Goal: Information Seeking & Learning: Find specific fact

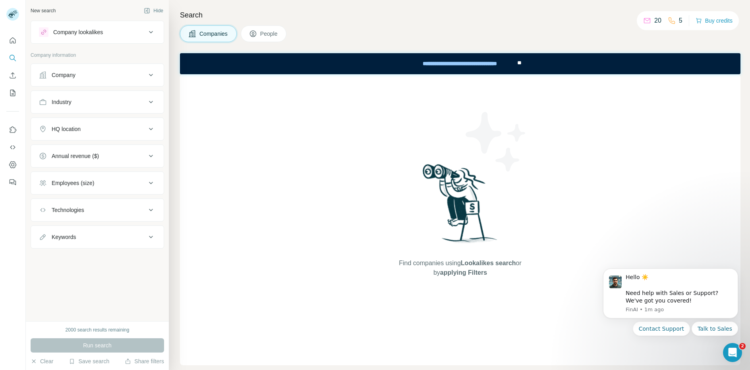
click at [90, 127] on div "HQ location" at bounding box center [92, 129] width 107 height 8
click at [81, 149] on input "text" at bounding box center [97, 149] width 117 height 14
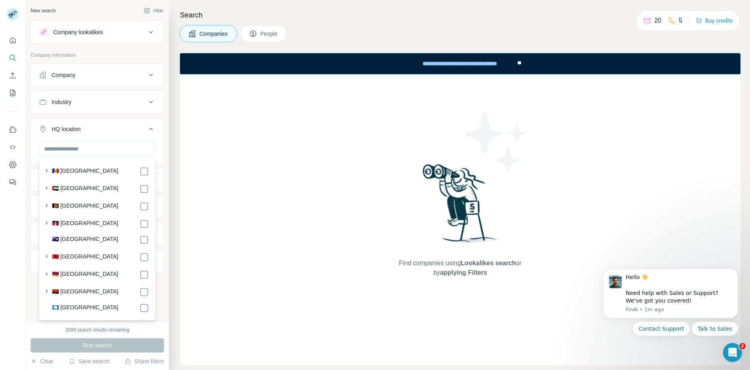
click at [97, 128] on div "HQ location" at bounding box center [92, 129] width 107 height 8
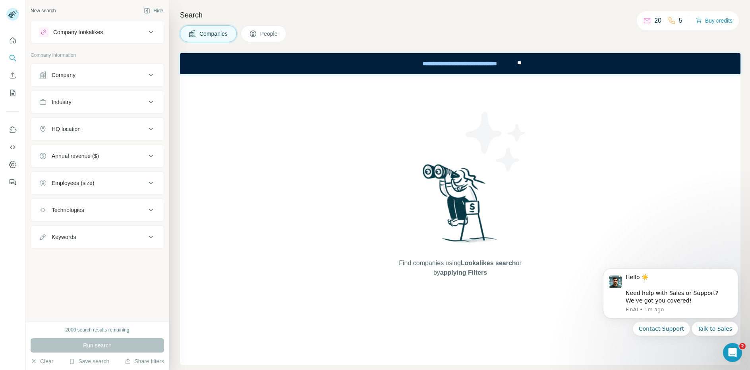
click at [78, 98] on div "Industry" at bounding box center [92, 102] width 107 height 8
click at [73, 122] on input at bounding box center [93, 122] width 98 height 9
click at [78, 101] on div "Industry" at bounding box center [92, 102] width 107 height 8
click at [152, 36] on icon at bounding box center [151, 32] width 10 height 10
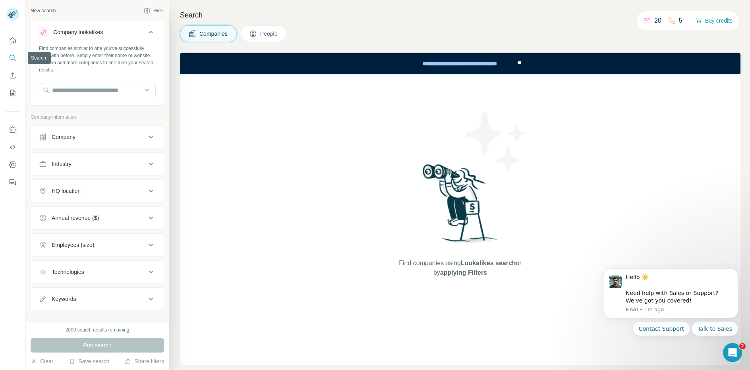
click at [13, 60] on icon "Search" at bounding box center [13, 58] width 8 height 8
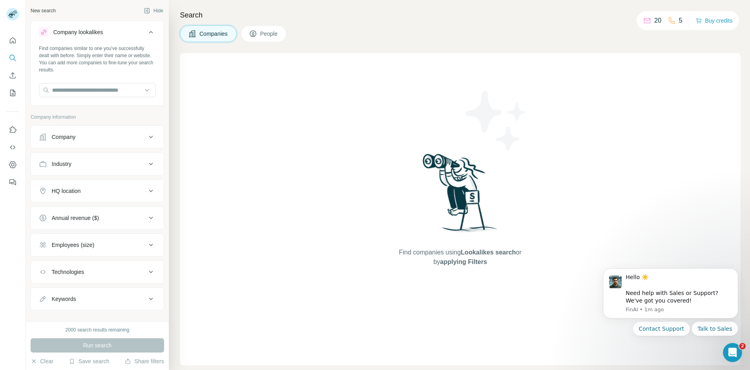
click at [265, 37] on span "People" at bounding box center [269, 34] width 18 height 8
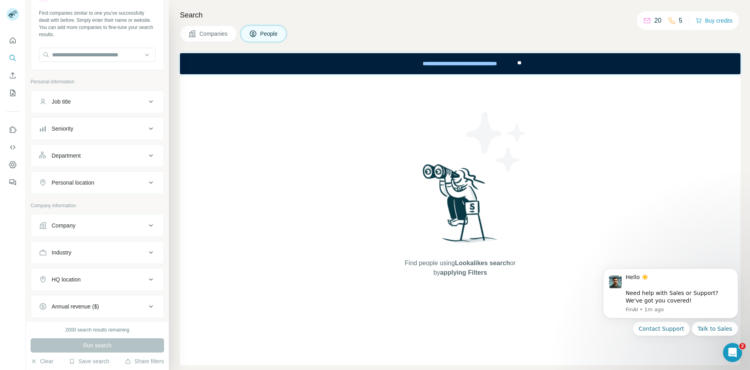
scroll to position [35, 0]
click at [85, 121] on button "Seniority" at bounding box center [97, 129] width 133 height 19
click at [45, 165] on icon at bounding box center [44, 165] width 10 height 10
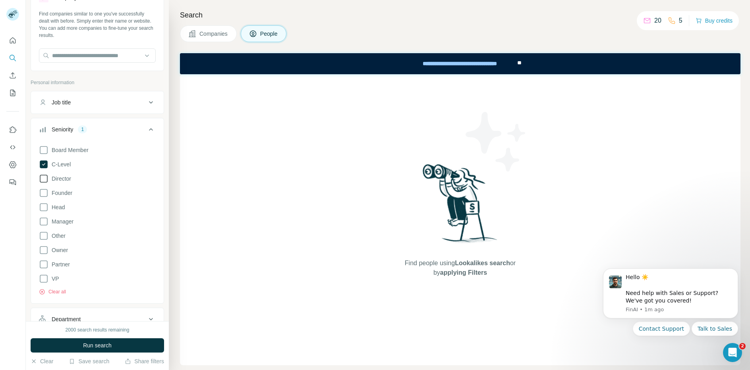
click at [43, 180] on icon at bounding box center [44, 179] width 10 height 10
click at [45, 207] on icon at bounding box center [44, 208] width 10 height 10
click at [45, 222] on icon at bounding box center [44, 222] width 10 height 10
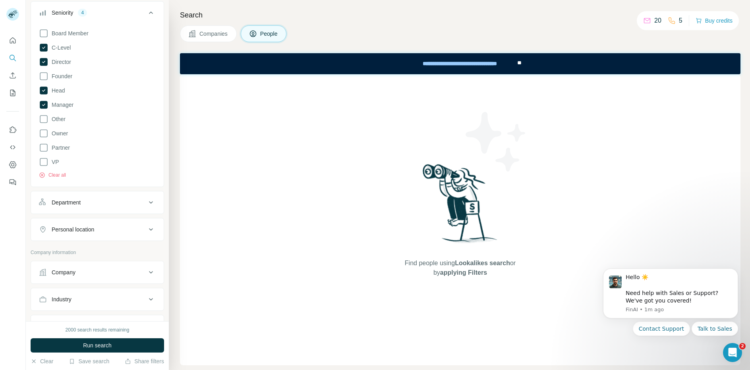
scroll to position [166, 0]
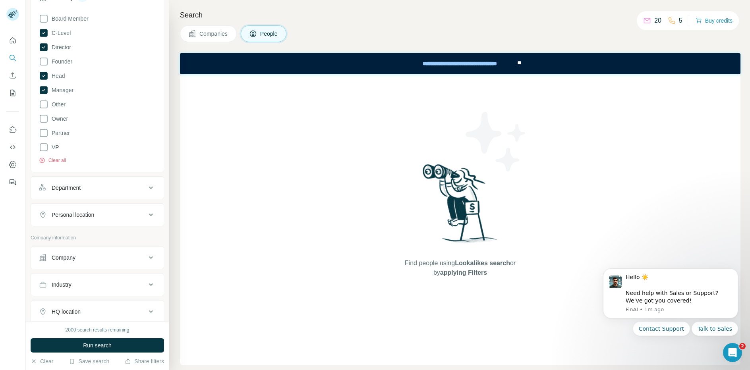
click at [106, 184] on div "Department" at bounding box center [92, 188] width 107 height 8
click at [100, 207] on input at bounding box center [93, 208] width 98 height 9
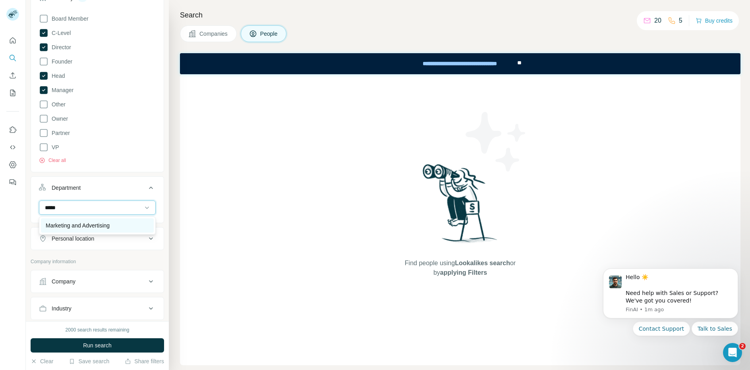
type input "*****"
click at [106, 225] on p "Marketing and Advertising" at bounding box center [78, 226] width 64 height 8
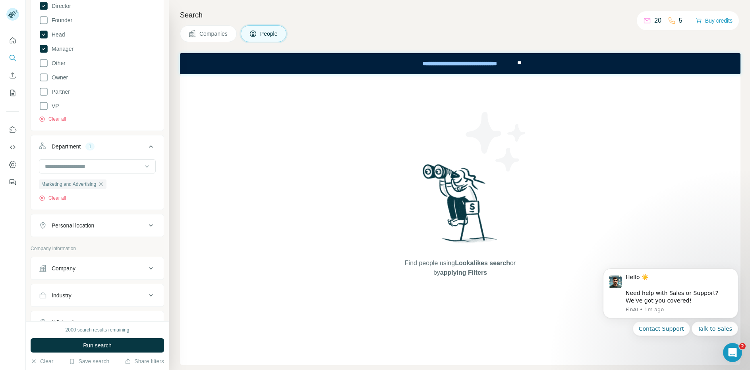
scroll to position [208, 0]
click at [106, 225] on div "Personal location" at bounding box center [92, 225] width 107 height 8
click at [97, 247] on input "text" at bounding box center [97, 245] width 117 height 14
type input "****"
click at [91, 291] on div "🇦🇺 [GEOGRAPHIC_DATA]" at bounding box center [97, 291] width 103 height 10
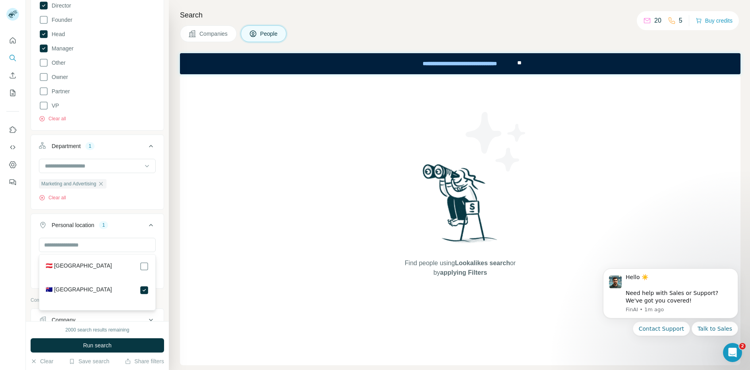
click at [179, 251] on div "Search Companies People Find people using Lookalikes search or by applying Filt…" at bounding box center [460, 185] width 582 height 370
click at [177, 252] on div "Search Companies People Find people using Lookalikes search or by applying Filt…" at bounding box center [460, 185] width 582 height 370
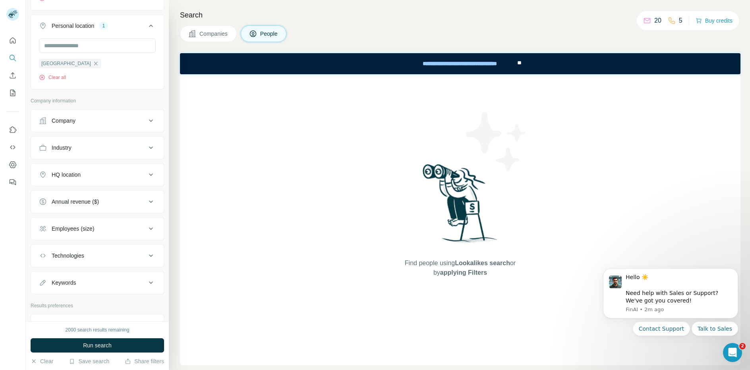
scroll to position [439, 0]
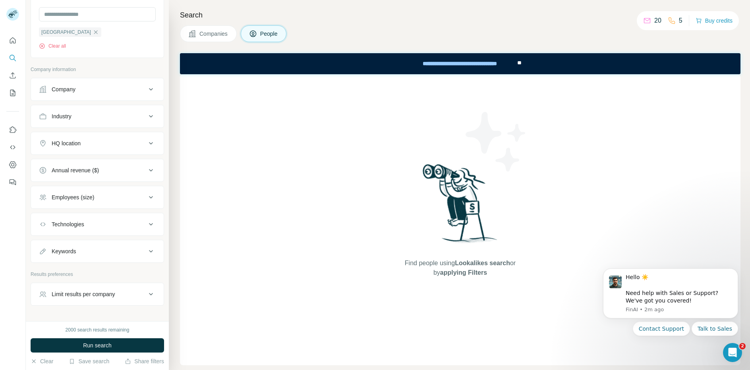
click at [109, 93] on div "Company" at bounding box center [92, 89] width 107 height 8
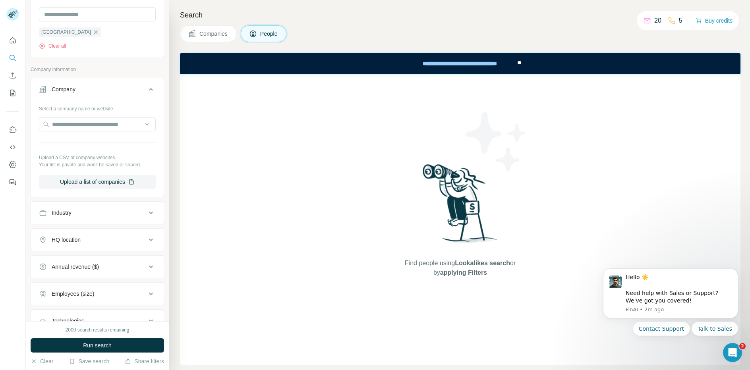
click at [109, 93] on div "Company" at bounding box center [92, 89] width 107 height 8
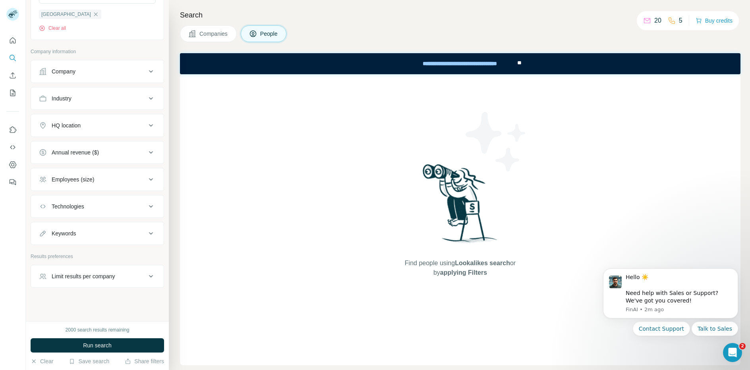
scroll to position [461, 0]
click at [100, 177] on div "Employees (size)" at bounding box center [92, 177] width 107 height 8
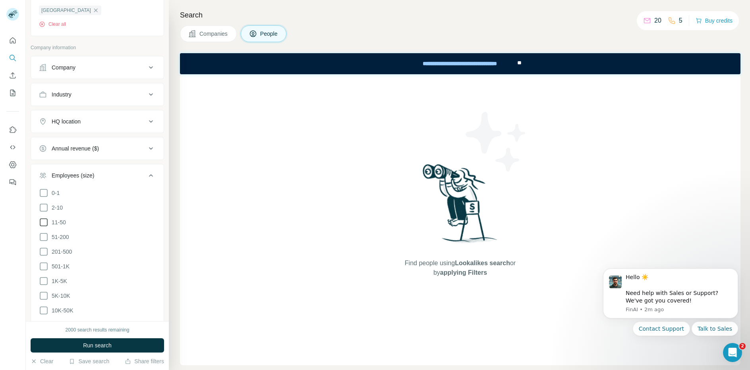
click at [43, 225] on icon at bounding box center [44, 223] width 10 height 10
click at [44, 239] on icon at bounding box center [44, 238] width 10 height 10
click at [43, 252] on icon at bounding box center [44, 252] width 10 height 10
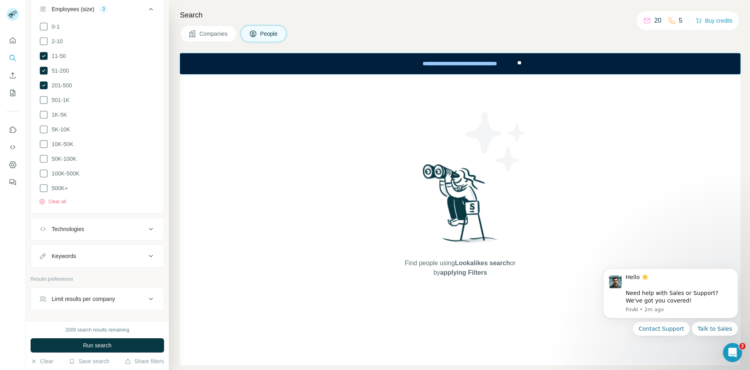
scroll to position [649, 0]
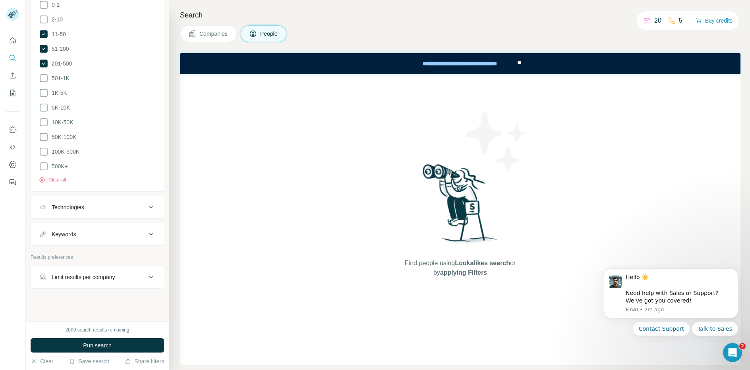
click at [151, 230] on icon at bounding box center [151, 235] width 10 height 10
click at [109, 249] on input "text" at bounding box center [89, 254] width 101 height 14
type input "*****"
click at [150, 250] on icon "button" at bounding box center [149, 254] width 8 height 8
click at [82, 251] on input "text" at bounding box center [89, 254] width 101 height 14
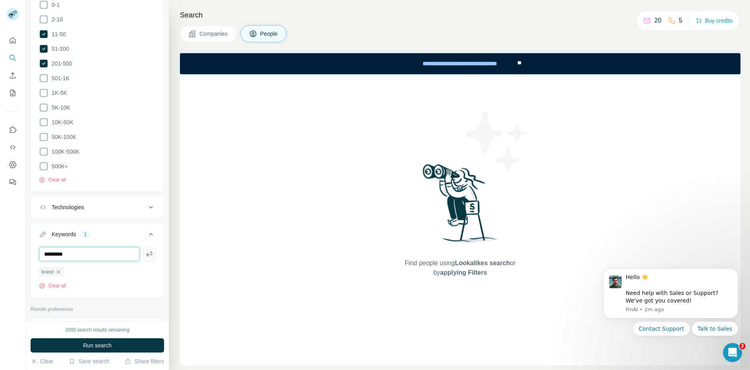
type input "*********"
click at [150, 250] on icon "button" at bounding box center [149, 254] width 8 height 8
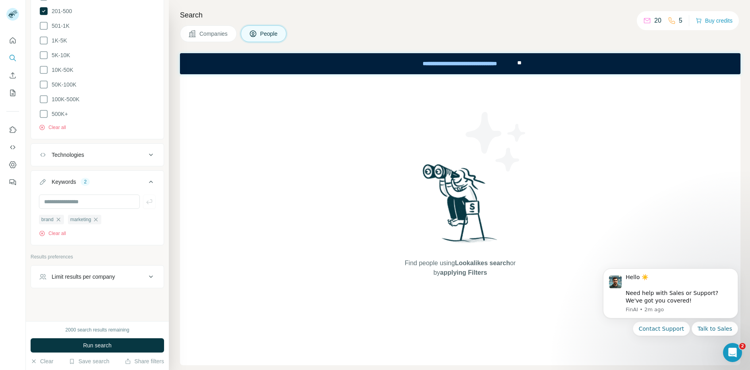
click at [112, 277] on div "Limit results per company" at bounding box center [84, 277] width 64 height 8
click at [87, 293] on input "number" at bounding box center [97, 297] width 117 height 14
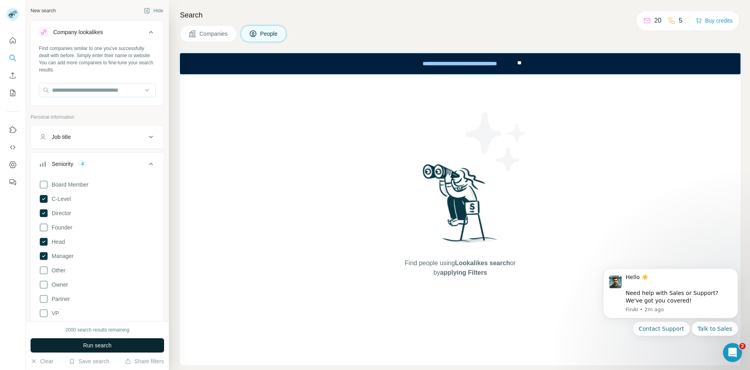
type input "*"
click at [91, 349] on span "Run search" at bounding box center [97, 346] width 29 height 8
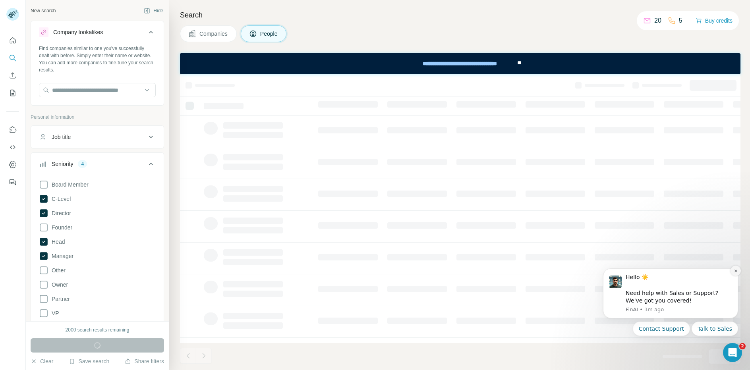
click at [737, 271] on icon "Dismiss notification" at bounding box center [736, 271] width 4 height 4
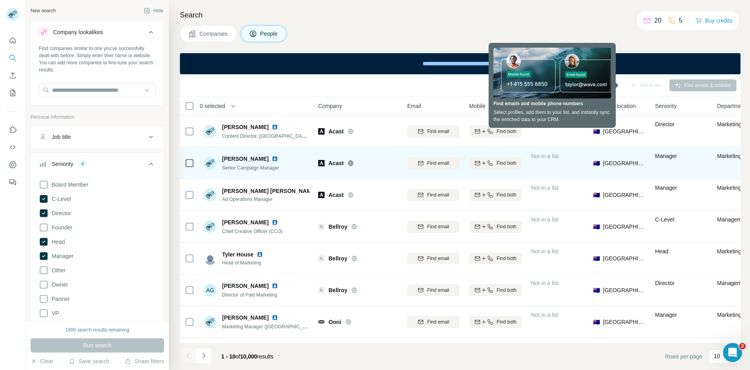
scroll to position [90, 0]
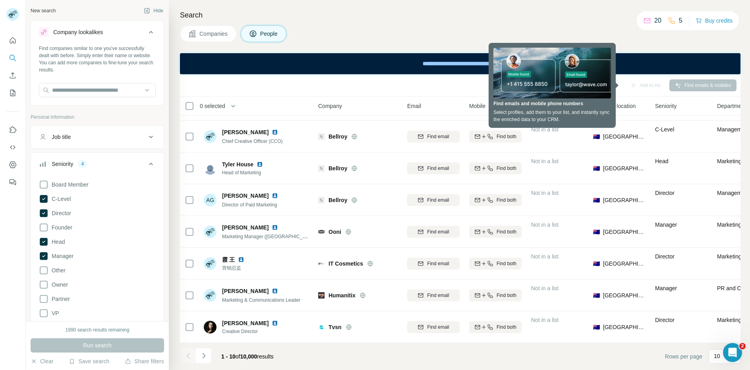
click at [548, 26] on div "Companies People" at bounding box center [460, 33] width 561 height 17
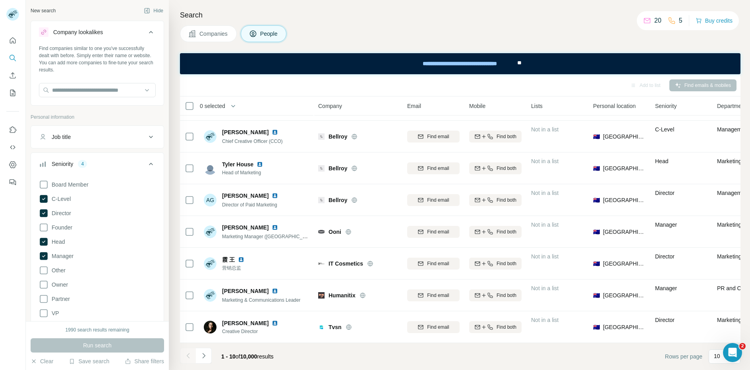
click at [445, 18] on h4 "Search" at bounding box center [460, 15] width 561 height 11
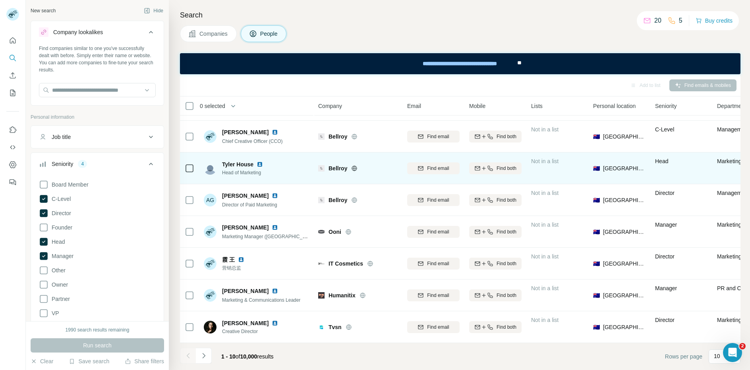
scroll to position [0, 0]
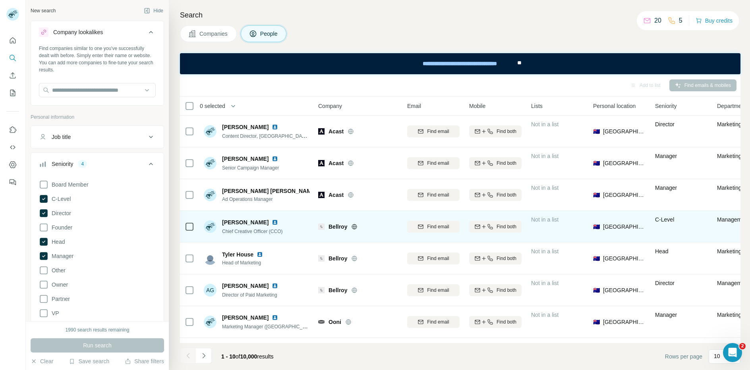
click at [357, 227] on icon at bounding box center [354, 227] width 6 height 6
click at [434, 229] on span "Find email" at bounding box center [438, 226] width 22 height 7
click at [272, 223] on img at bounding box center [275, 222] width 6 height 6
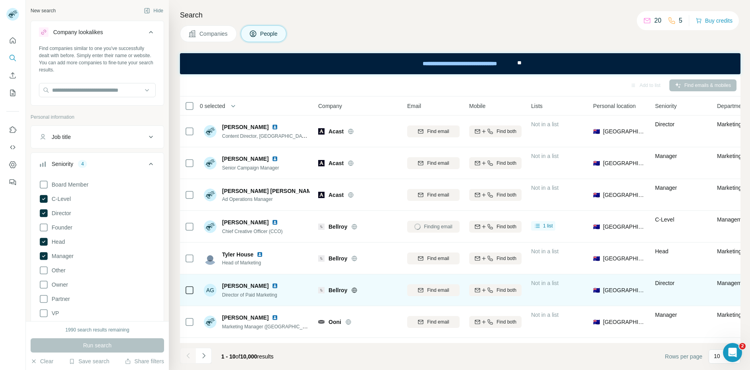
click at [272, 286] on img at bounding box center [275, 286] width 6 height 6
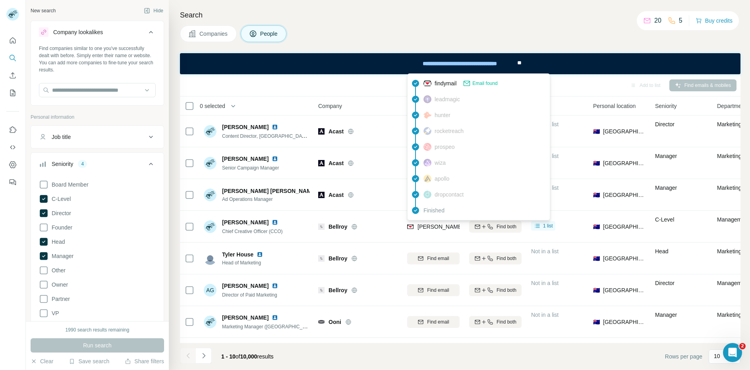
click at [432, 227] on span "[PERSON_NAME][EMAIL_ADDRESS][DOMAIN_NAME]" at bounding box center [488, 227] width 140 height 6
copy tr "[PERSON_NAME][EMAIL_ADDRESS][DOMAIN_NAME]"
